Goal: Information Seeking & Learning: Learn about a topic

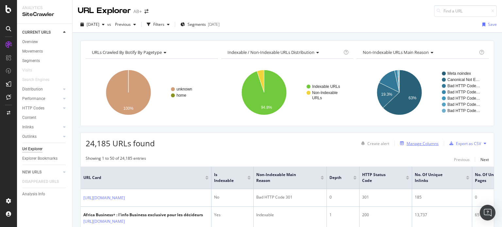
click at [420, 142] on div "Manage Columns" at bounding box center [422, 144] width 32 height 6
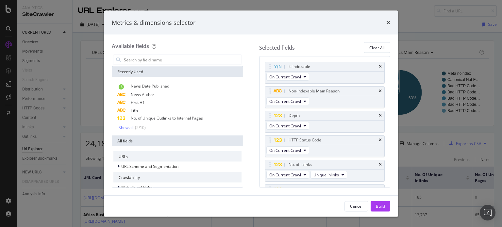
click at [433, 30] on div "Metrics & dimensions selector Available fields Recently Used News Date Publishe…" at bounding box center [251, 113] width 502 height 227
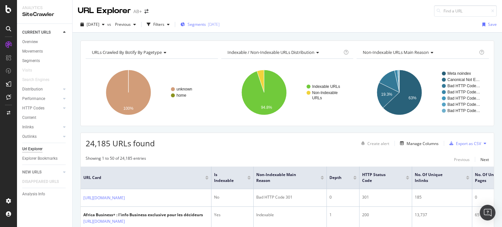
click at [206, 24] on span "Segments" at bounding box center [196, 25] width 18 height 6
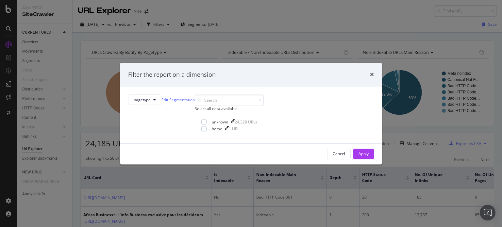
click at [178, 24] on div "Filter the report on a dimension pagetype Edit Segmentation Select all data ava…" at bounding box center [251, 113] width 502 height 227
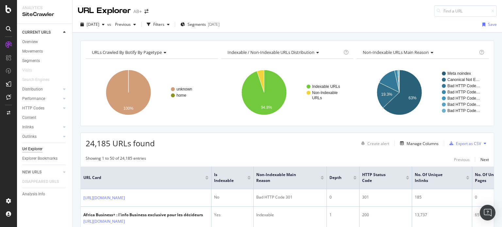
click at [164, 24] on div "Filters" at bounding box center [158, 25] width 11 height 6
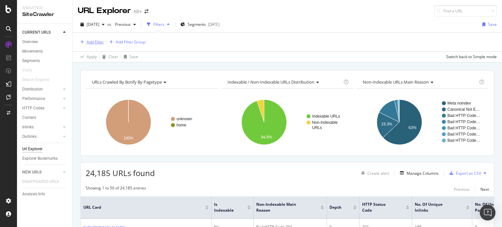
click at [97, 42] on div "Add Filter" at bounding box center [95, 42] width 17 height 6
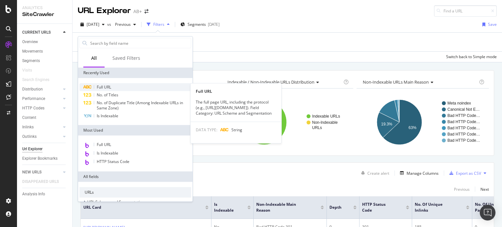
click at [109, 88] on span "Full URL" at bounding box center [104, 87] width 14 height 6
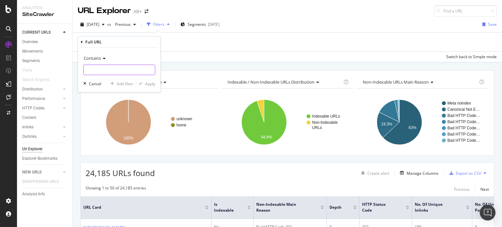
click at [98, 66] on input "text" at bounding box center [119, 70] width 71 height 10
type input "/deal"
click at [147, 83] on div "Apply" at bounding box center [150, 84] width 10 height 6
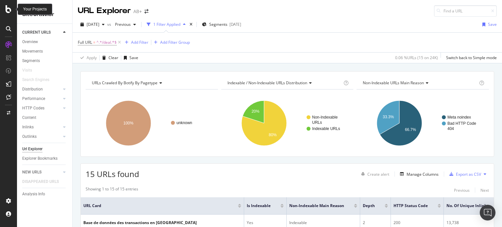
click at [8, 10] on icon at bounding box center [9, 9] width 6 height 8
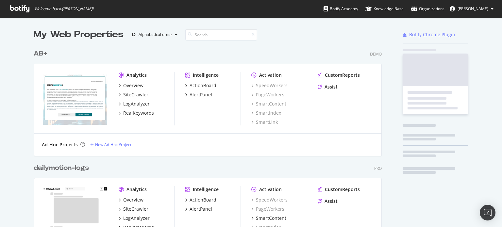
scroll to position [222, 492]
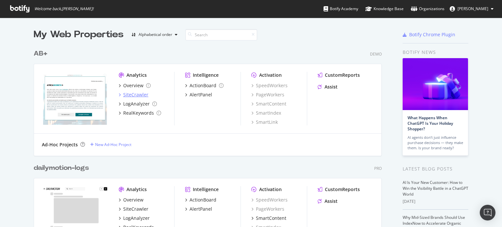
click at [130, 95] on div "SiteCrawler" at bounding box center [135, 94] width 25 height 7
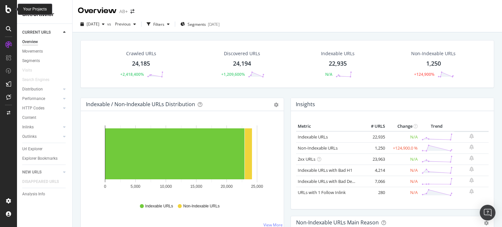
click at [7, 11] on icon at bounding box center [9, 9] width 6 height 8
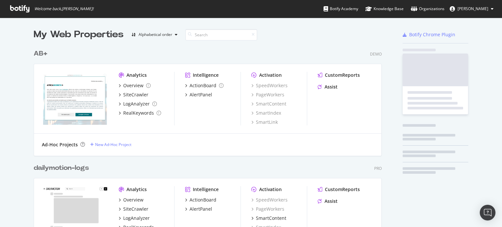
scroll to position [222, 492]
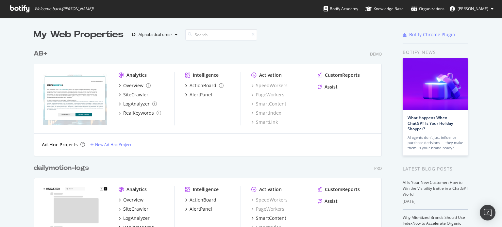
click at [37, 54] on div "AB+" at bounding box center [41, 53] width 14 height 9
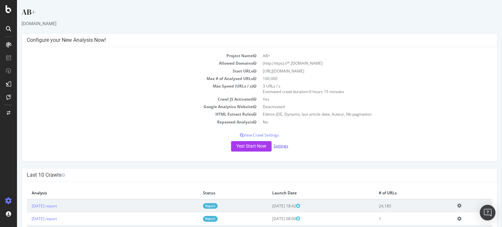
click at [275, 145] on link "Settings" at bounding box center [280, 146] width 15 height 6
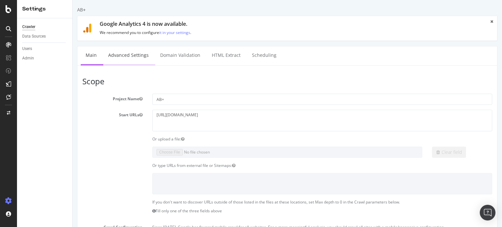
click at [139, 53] on link "Advanced Settings" at bounding box center [128, 55] width 50 height 18
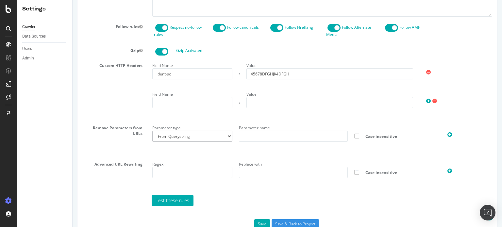
scroll to position [378, 0]
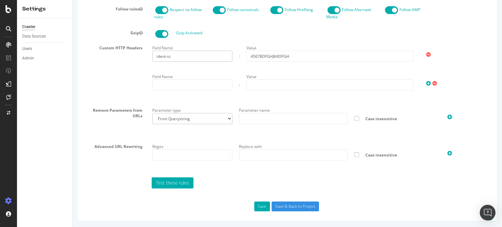
drag, startPoint x: 182, startPoint y: 55, endPoint x: 126, endPoint y: 54, distance: 55.9
click at [126, 54] on div "Custom HTTP Headers Field Name ident-sc : Value 45678DFGHJK4DFGH Field Name : V…" at bounding box center [286, 71] width 419 height 57
drag, startPoint x: 292, startPoint y: 57, endPoint x: 235, endPoint y: 56, distance: 57.2
click at [235, 56] on div "Field Name ident-sc : Value 45678DFGHJK4DFGH" at bounding box center [322, 52] width 346 height 19
click at [7, 11] on icon at bounding box center [9, 9] width 6 height 8
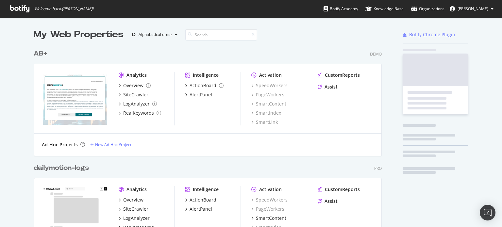
scroll to position [222, 492]
click at [34, 57] on div "AB+" at bounding box center [41, 53] width 14 height 9
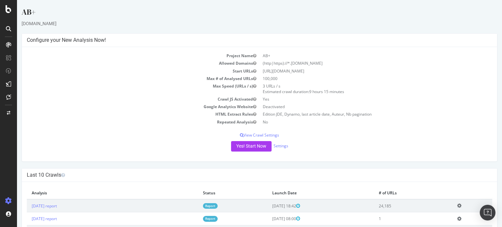
click at [218, 207] on link "Report" at bounding box center [210, 206] width 15 height 6
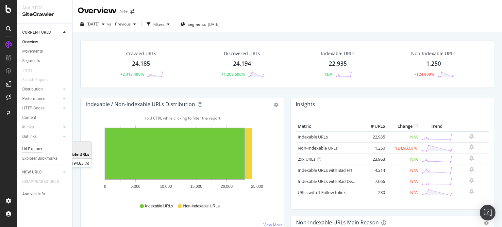
click at [29, 149] on div "Url Explorer" at bounding box center [32, 149] width 20 height 7
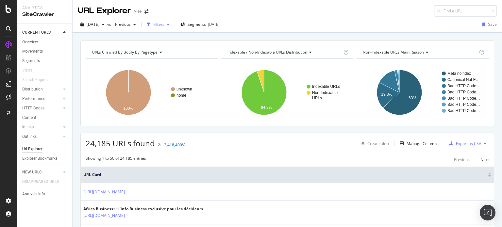
click at [164, 23] on div "Filters" at bounding box center [158, 25] width 11 height 6
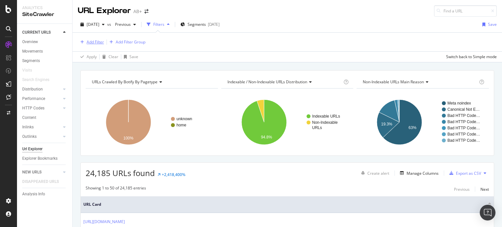
click at [91, 41] on div "Add Filter" at bounding box center [95, 42] width 17 height 6
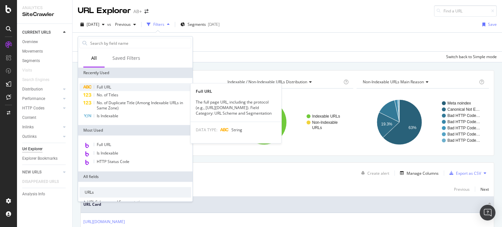
click at [103, 87] on span "Full URL" at bounding box center [104, 87] width 14 height 6
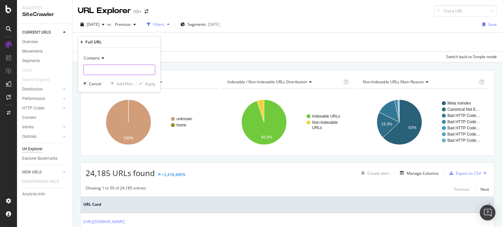
click at [102, 70] on input "text" at bounding box center [119, 70] width 71 height 10
type input "/deal"
click at [153, 82] on div "Apply" at bounding box center [150, 84] width 10 height 6
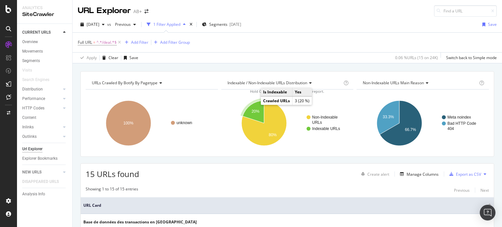
click at [255, 112] on text "20%" at bounding box center [255, 111] width 8 height 5
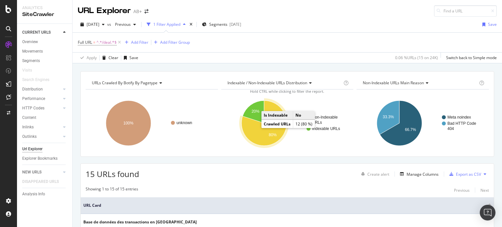
click at [278, 132] on icon "A chart." at bounding box center [263, 123] width 45 height 45
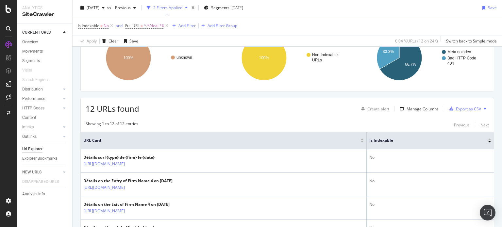
scroll to position [33, 0]
